Goal: Check status: Check status

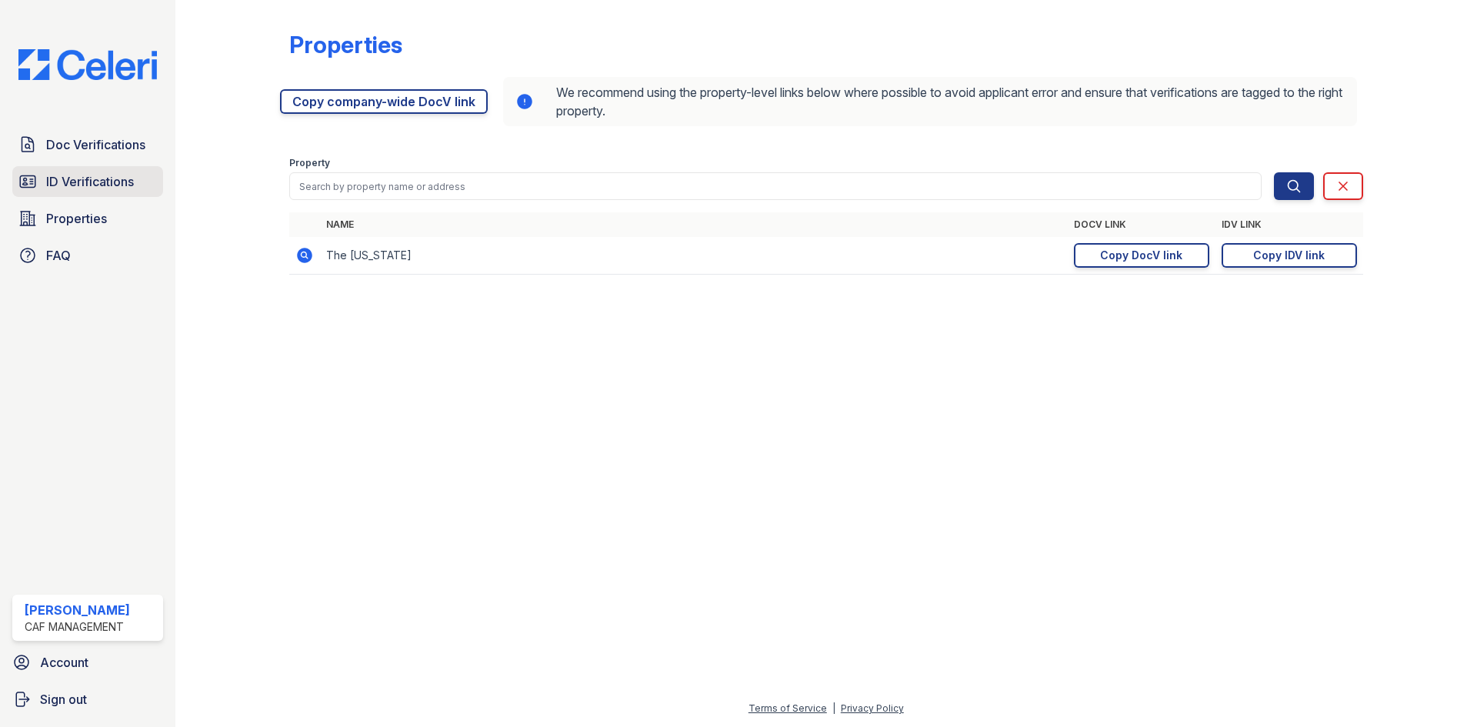
click at [66, 182] on span "ID Verifications" at bounding box center [90, 181] width 88 height 18
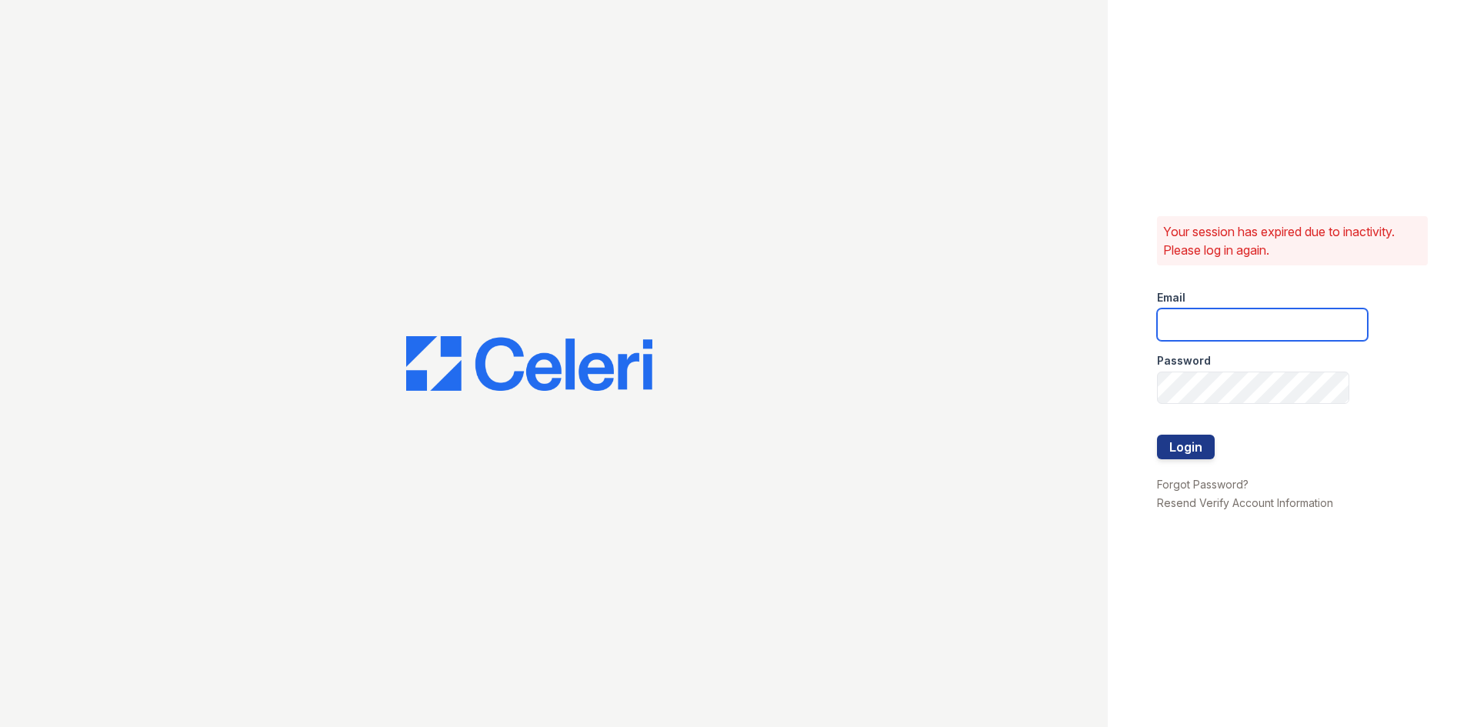
click at [1234, 319] on input "email" at bounding box center [1262, 325] width 211 height 32
type input "washington2@cafmanagement.com"
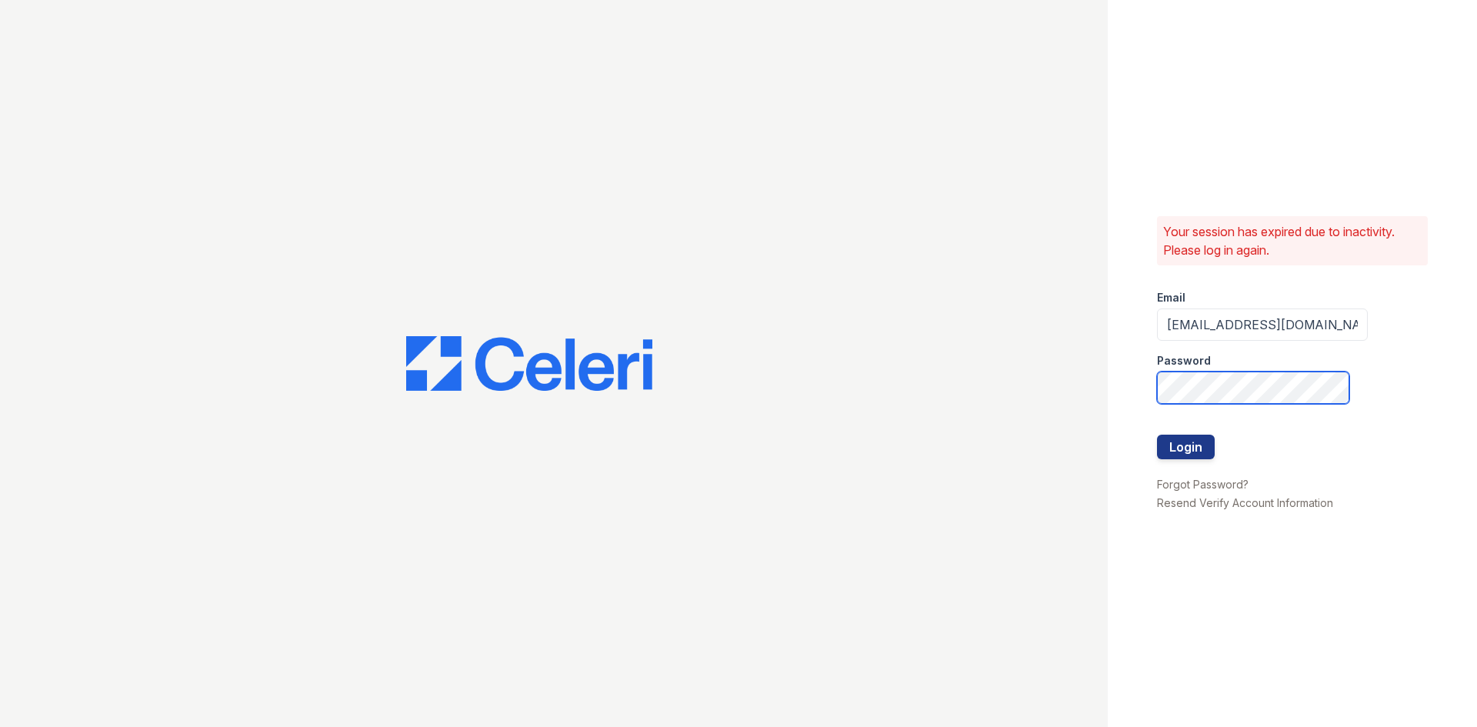
click at [1157, 435] on button "Login" at bounding box center [1186, 447] width 58 height 25
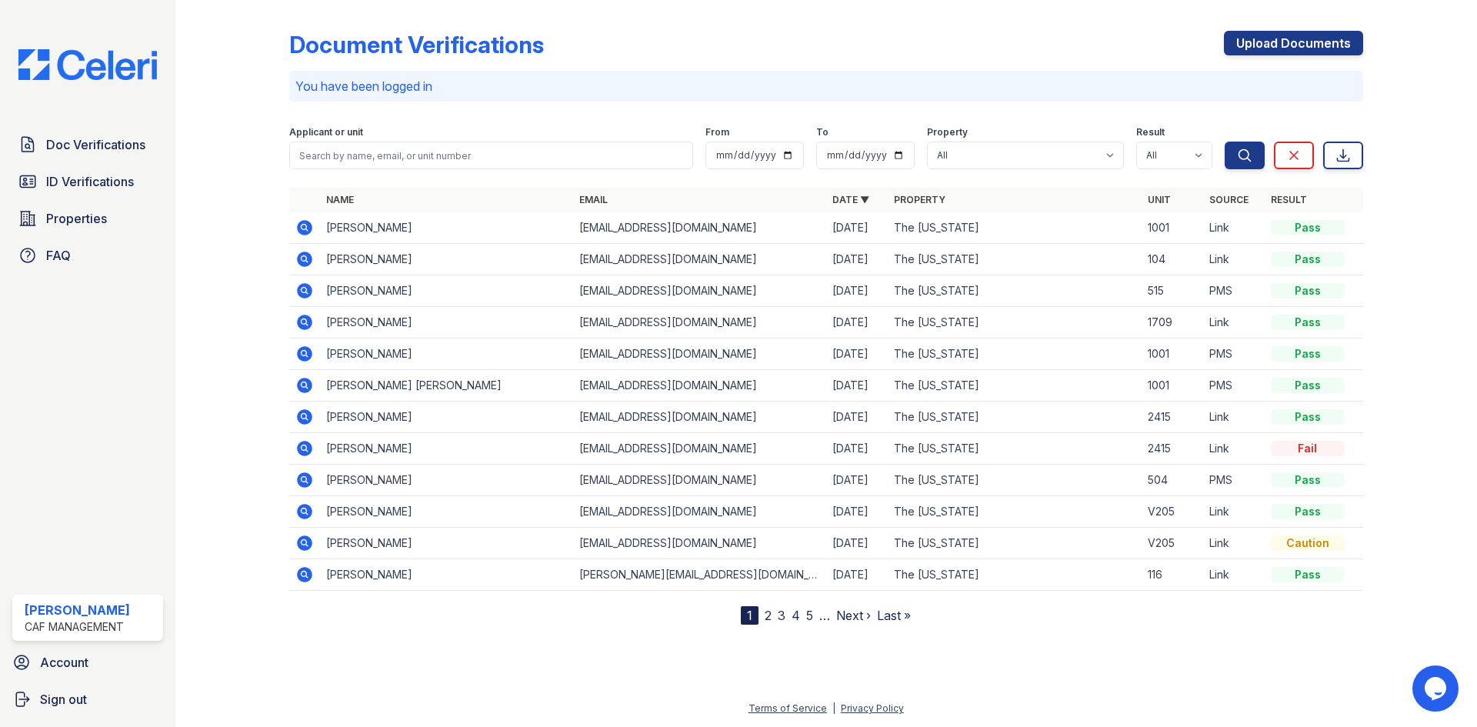
click at [300, 223] on icon at bounding box center [304, 227] width 15 height 15
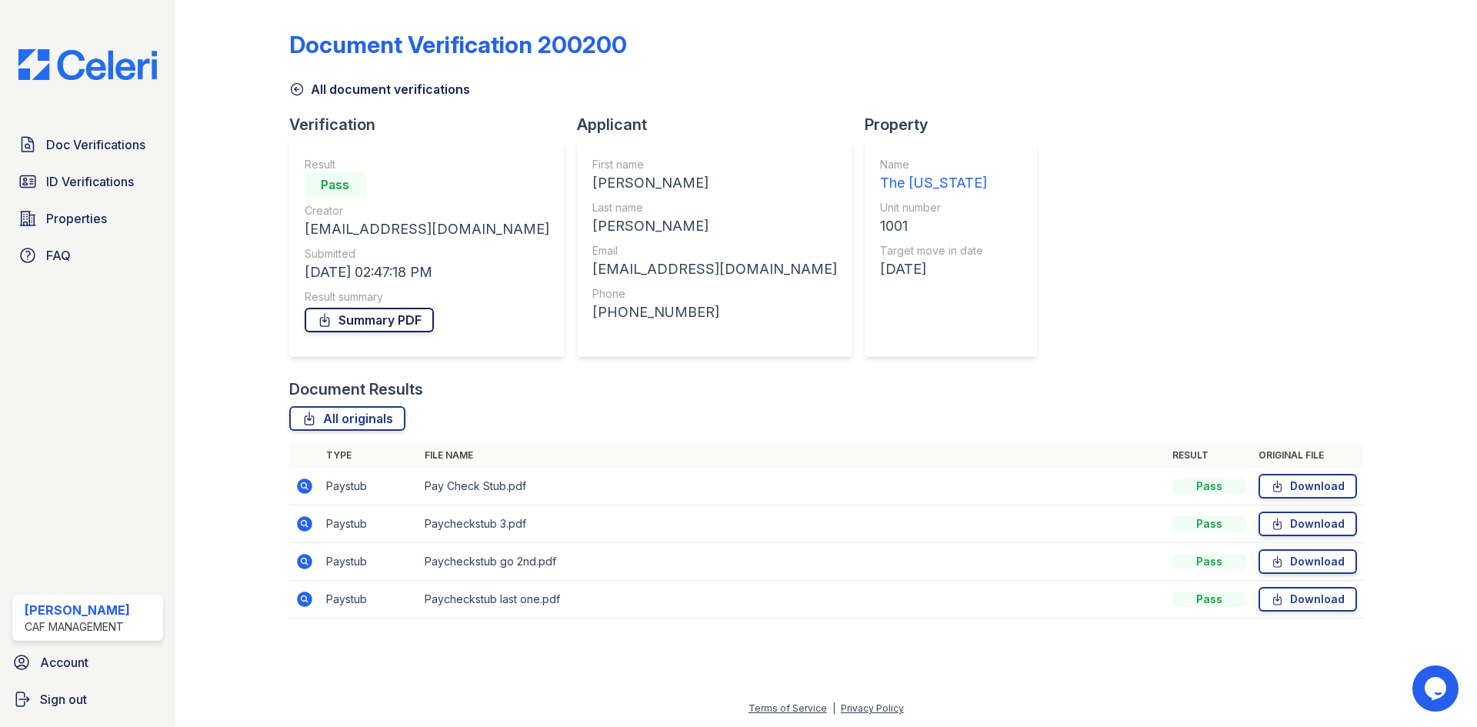
click at [356, 320] on link "Summary PDF" at bounding box center [369, 320] width 129 height 25
click at [108, 146] on span "Doc Verifications" at bounding box center [95, 144] width 99 height 18
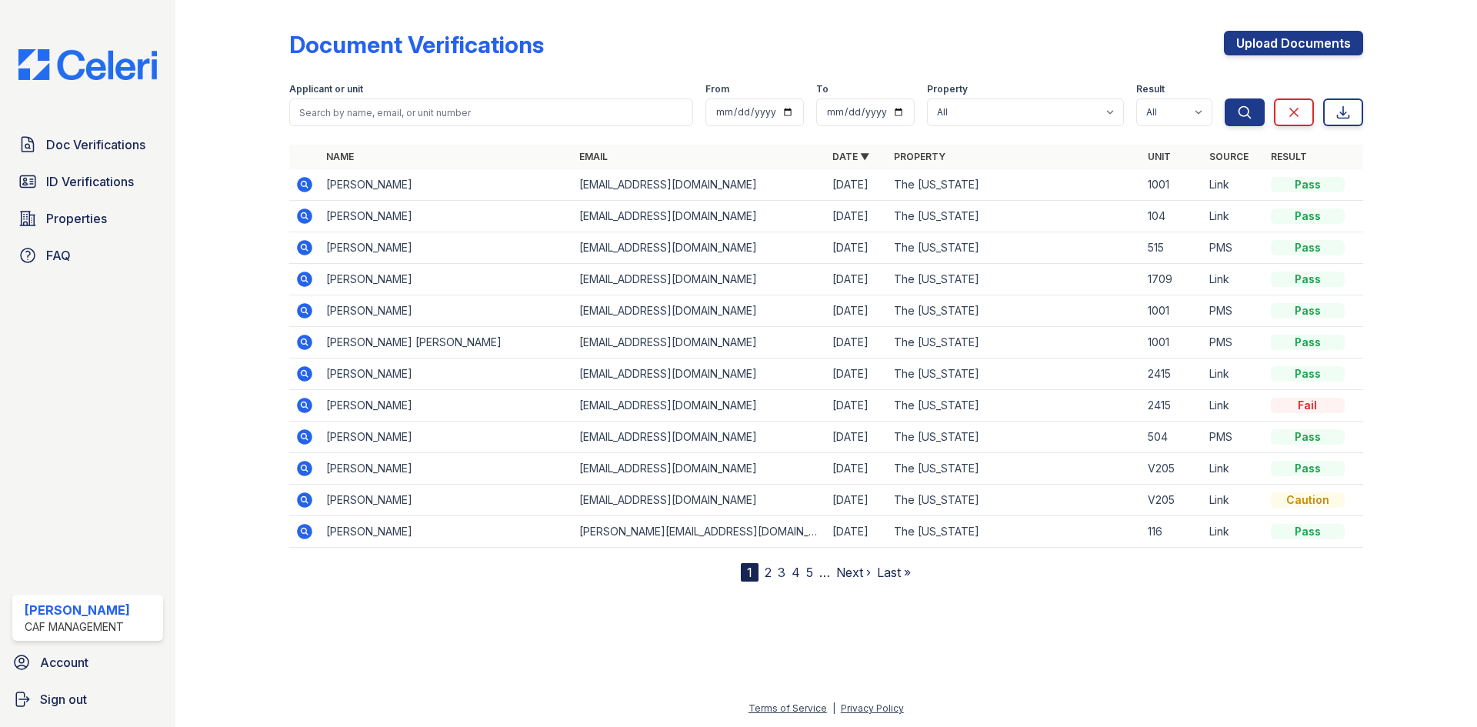
click at [302, 182] on icon at bounding box center [304, 184] width 18 height 18
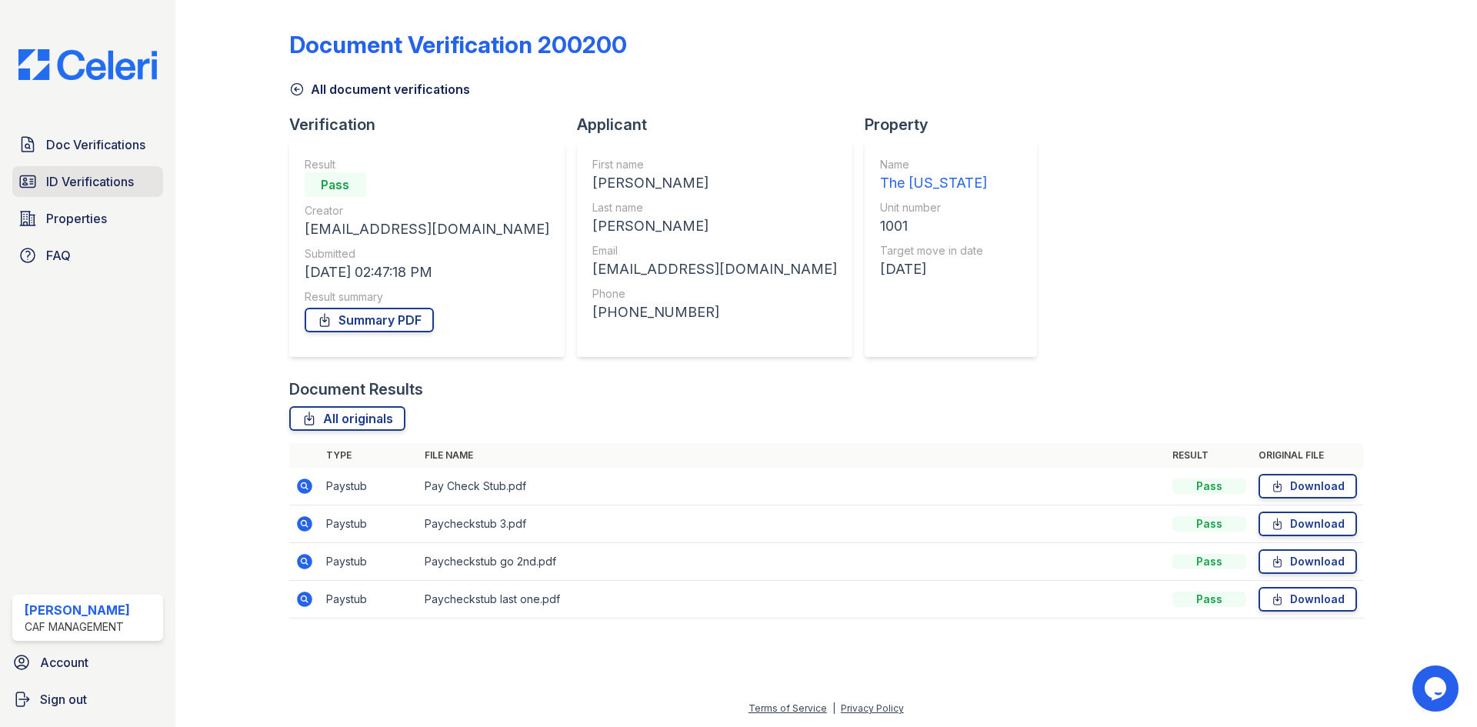
click at [85, 180] on span "ID Verifications" at bounding box center [90, 181] width 88 height 18
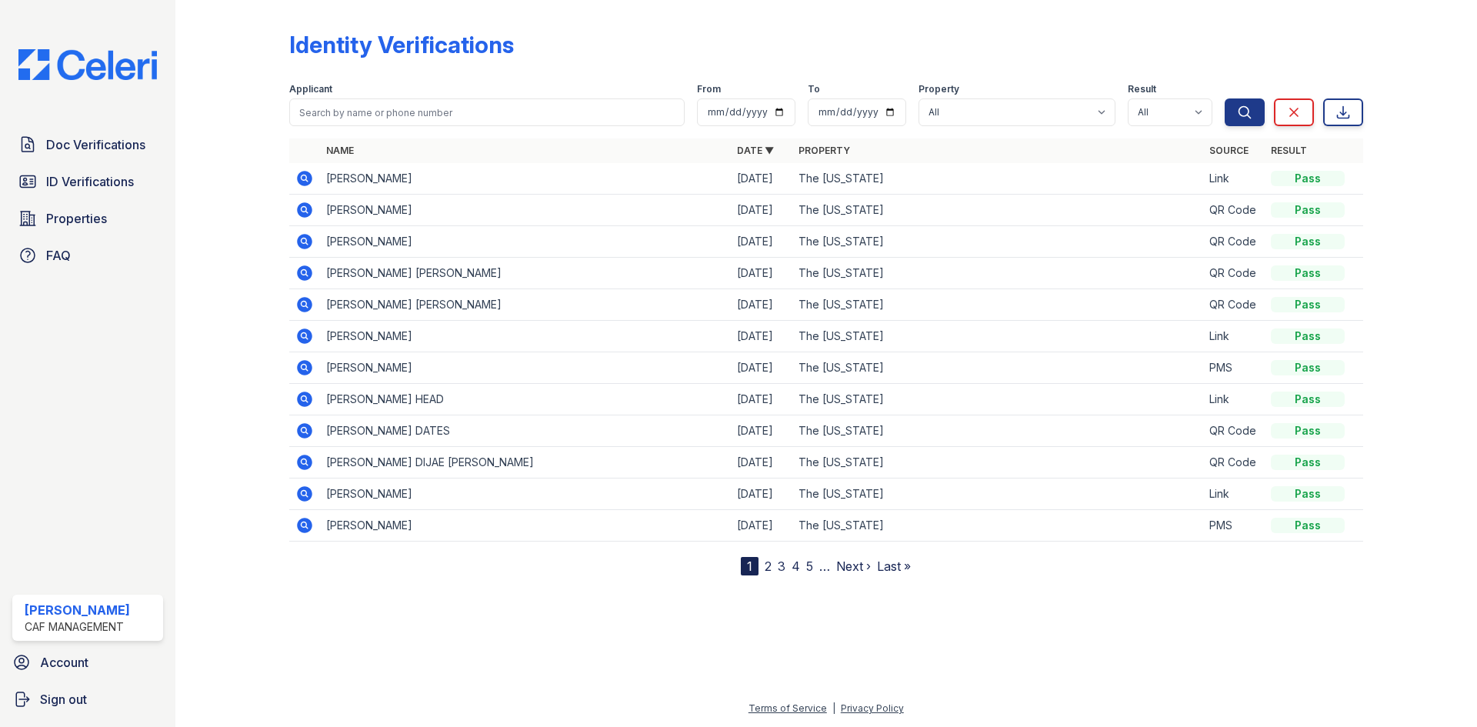
click at [306, 175] on icon at bounding box center [304, 178] width 15 height 15
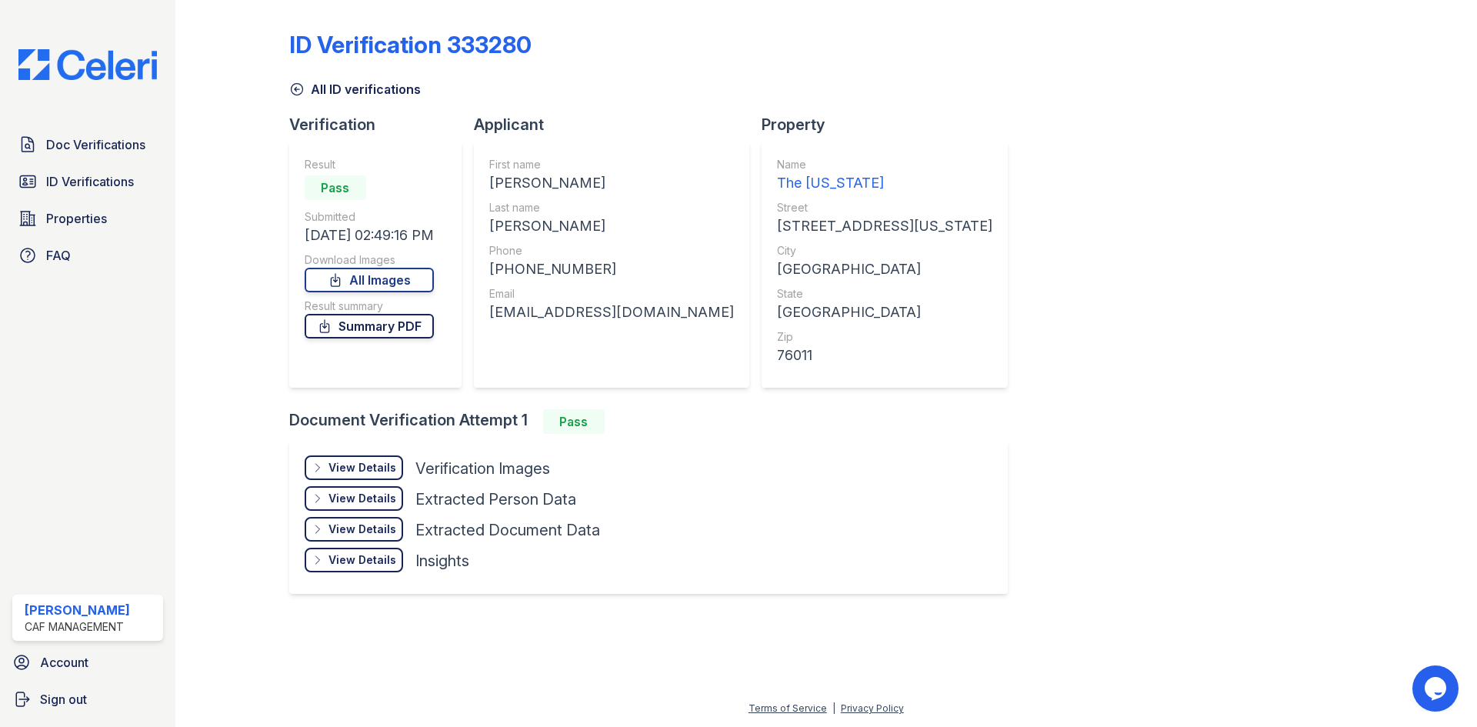
click at [393, 321] on link "Summary PDF" at bounding box center [369, 326] width 129 height 25
